Goal: Task Accomplishment & Management: Manage account settings

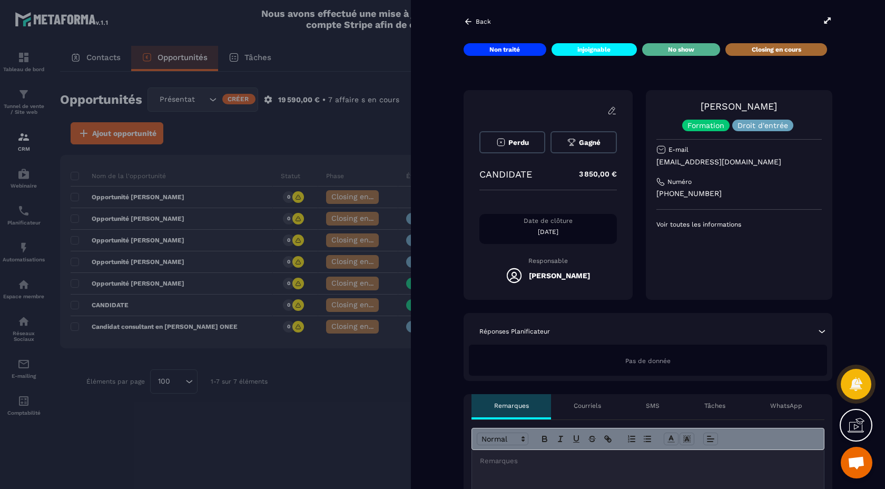
click at [133, 301] on div at bounding box center [442, 244] width 885 height 489
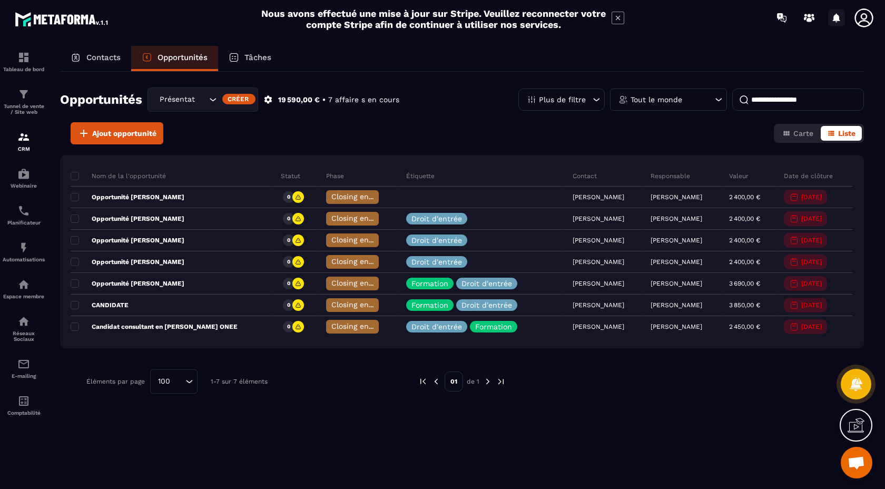
click at [835, 14] on icon at bounding box center [836, 17] width 7 height 9
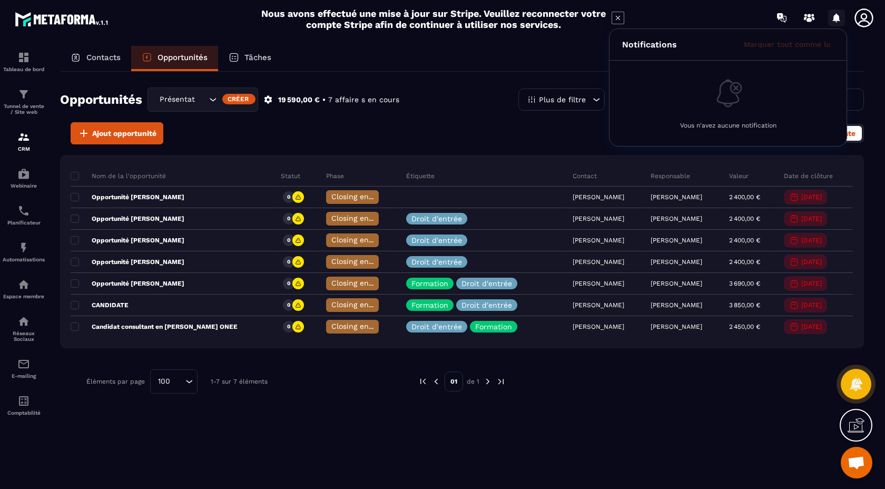
click at [835, 14] on icon at bounding box center [836, 17] width 7 height 9
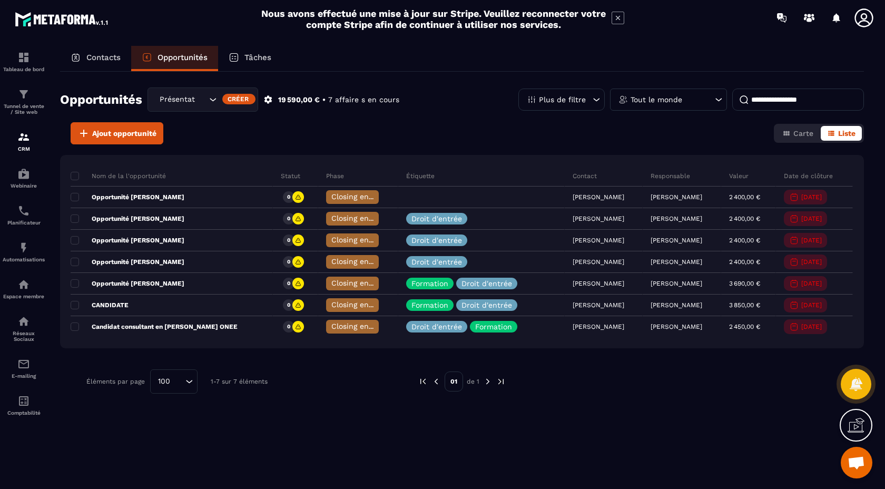
click at [870, 26] on icon at bounding box center [863, 17] width 21 height 21
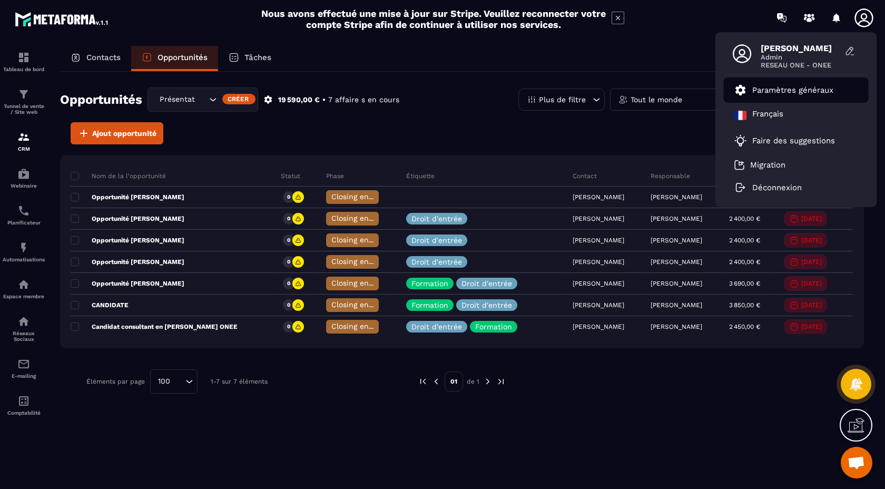
click at [815, 90] on p "Paramètres généraux" at bounding box center [792, 89] width 81 height 9
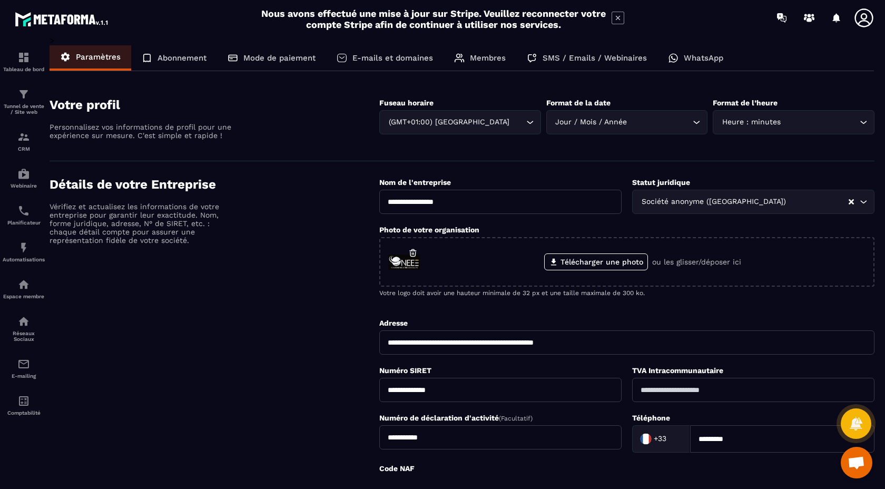
click at [186, 53] on p "Abonnement" at bounding box center [181, 57] width 49 height 9
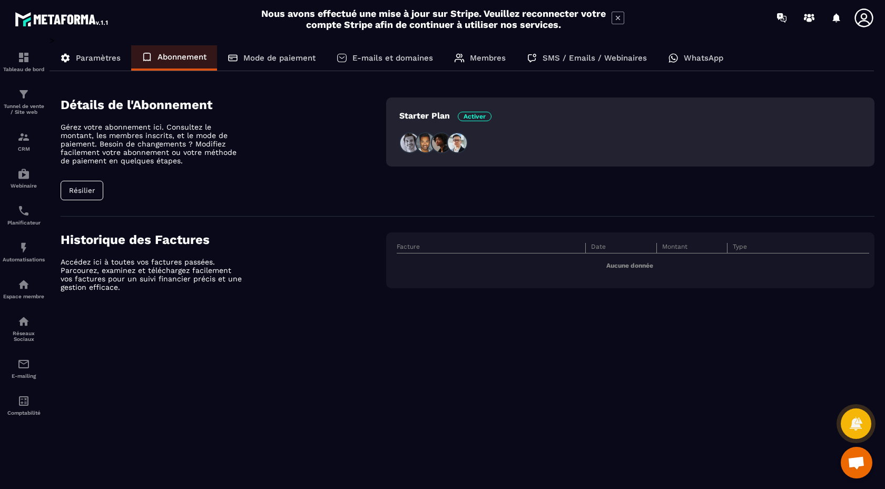
click at [382, 52] on div "E-mails et domaines" at bounding box center [384, 57] width 117 height 25
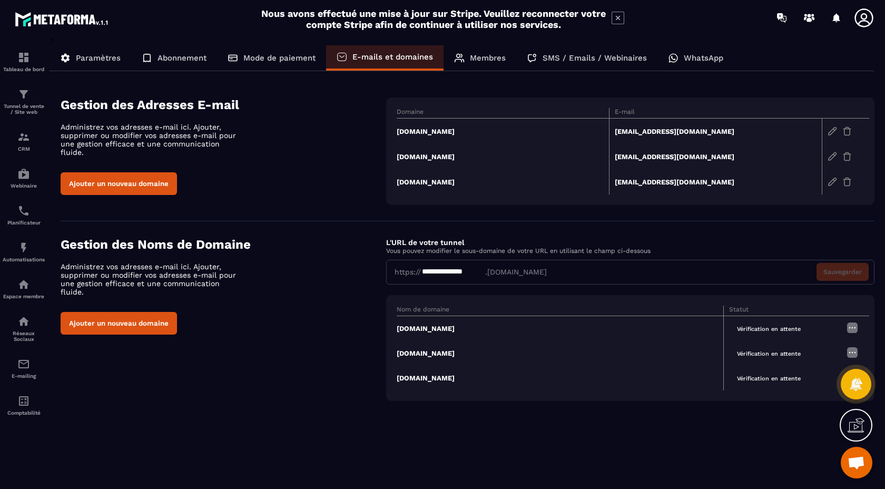
click at [482, 55] on p "Membres" at bounding box center [488, 57] width 36 height 9
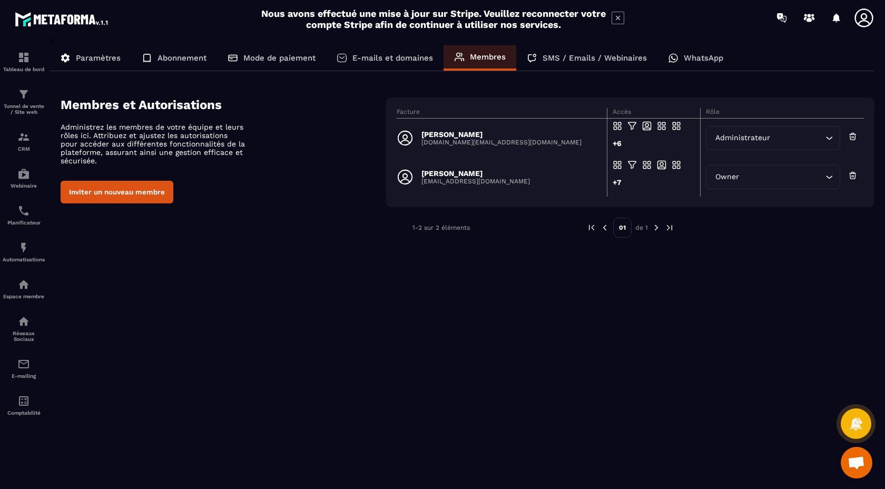
click at [588, 56] on p "SMS / Emails / Webinaires" at bounding box center [594, 57] width 104 height 9
